Goal: Check status: Check status

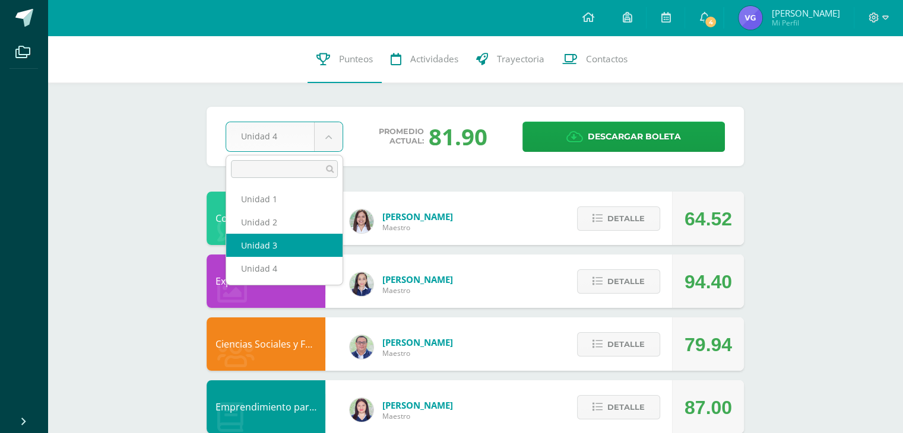
select select "Unidad 3"
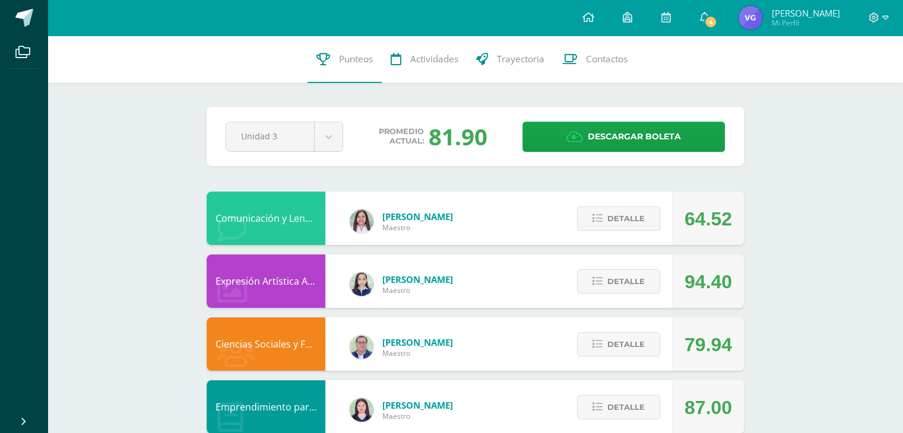
click at [762, 26] on img at bounding box center [750, 18] width 24 height 24
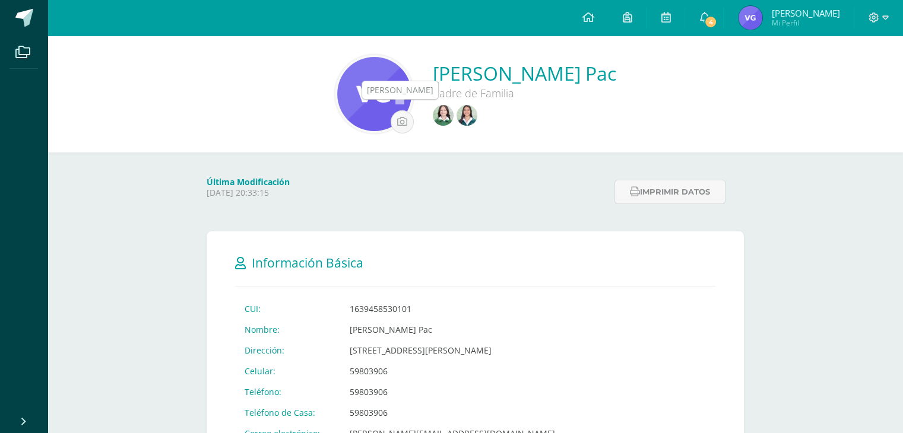
click at [433, 109] on img at bounding box center [443, 115] width 21 height 21
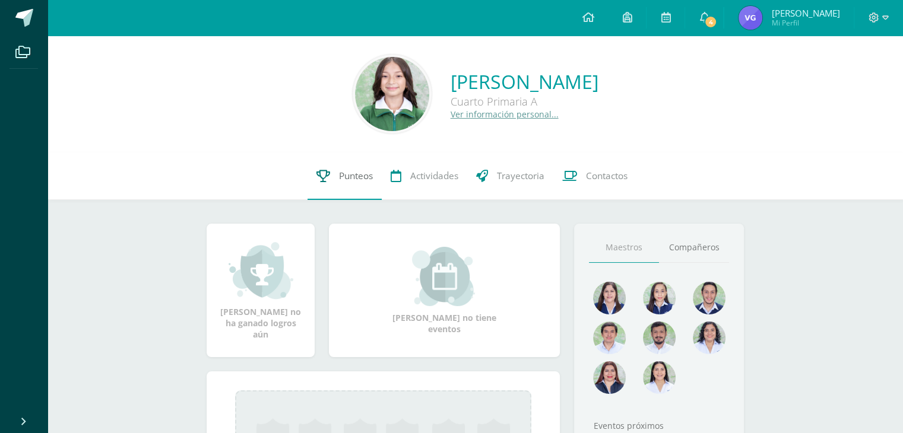
click at [371, 166] on link "Punteos" at bounding box center [344, 176] width 74 height 47
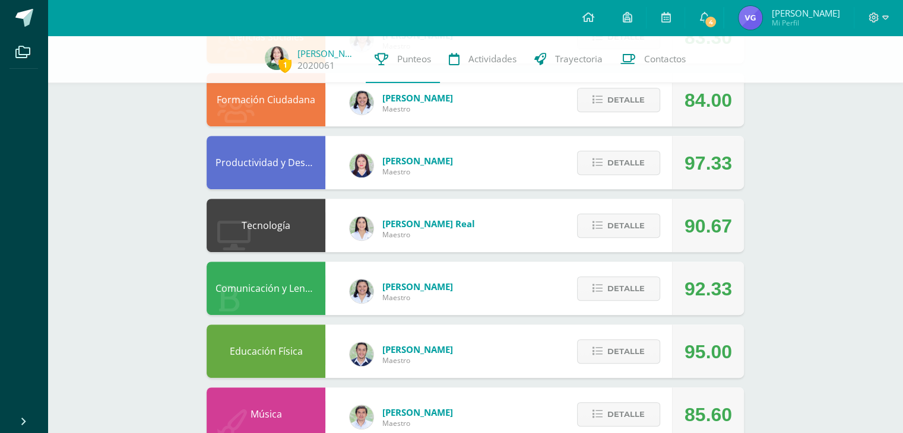
scroll to position [649, 0]
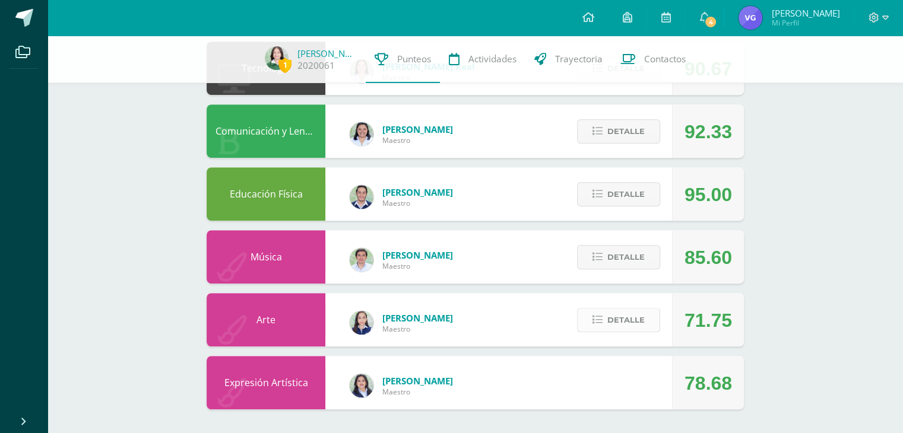
click at [621, 319] on span "Detalle" at bounding box center [625, 320] width 37 height 22
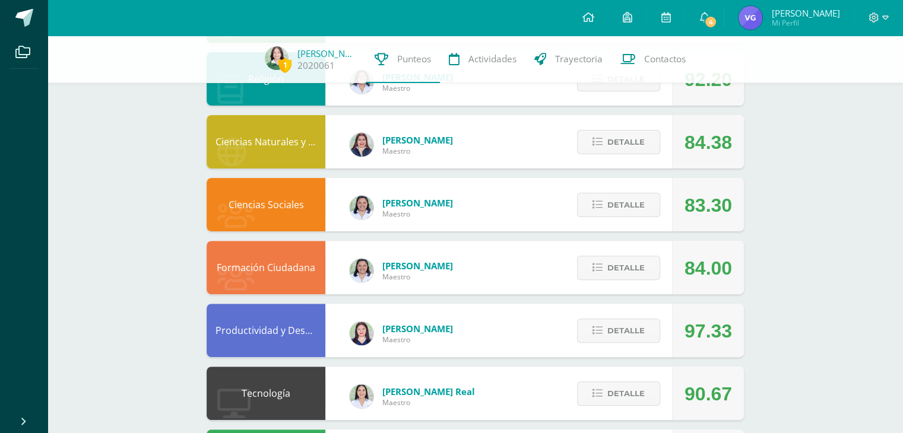
scroll to position [0, 0]
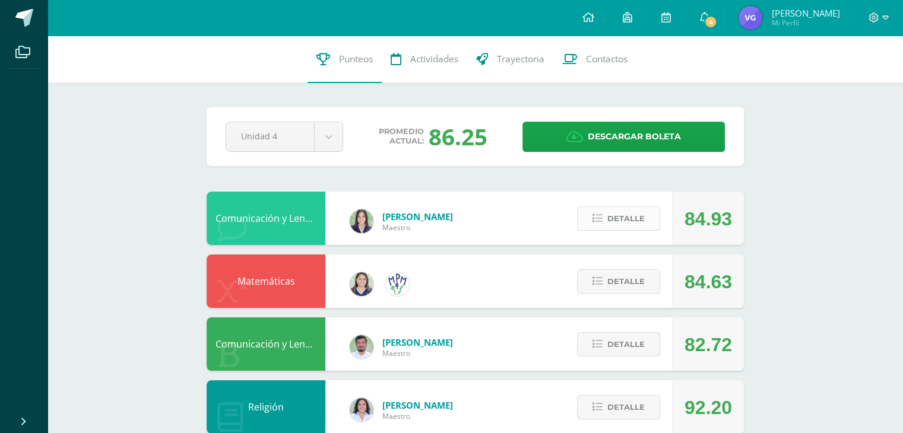
click at [624, 231] on button "Detalle" at bounding box center [618, 219] width 83 height 24
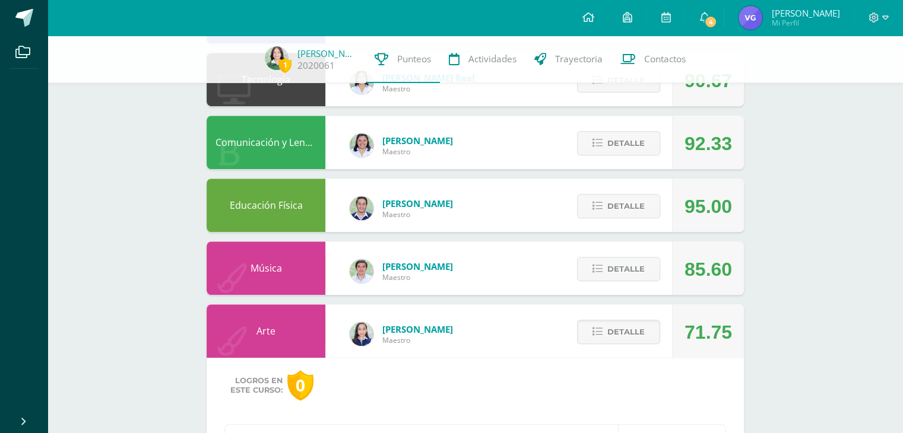
scroll to position [1323, 0]
